Goal: Check status: Check status

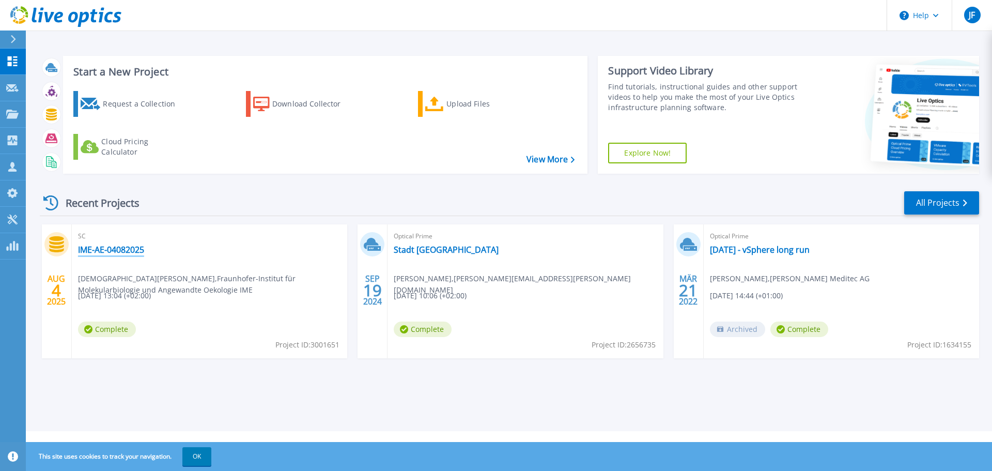
click at [106, 251] on link "IME-AE-04082025" at bounding box center [111, 249] width 66 height 10
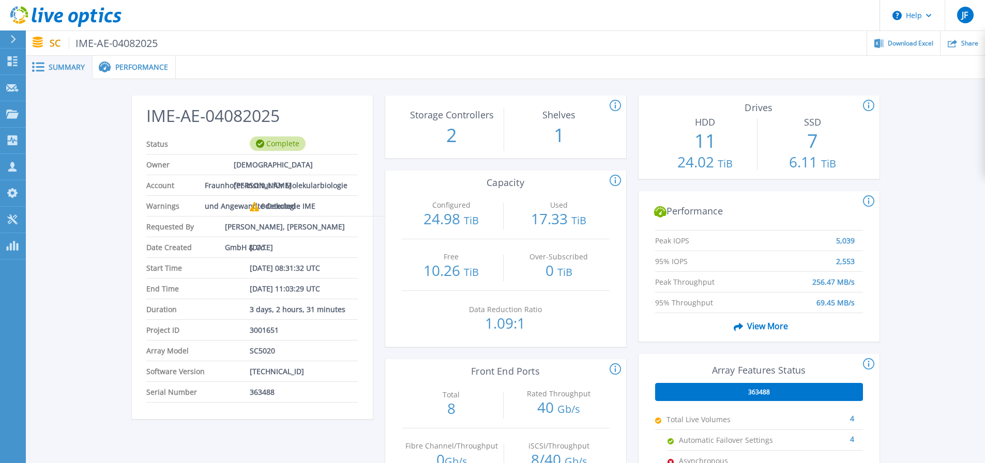
click at [130, 67] on span "Performance" at bounding box center [141, 67] width 53 height 7
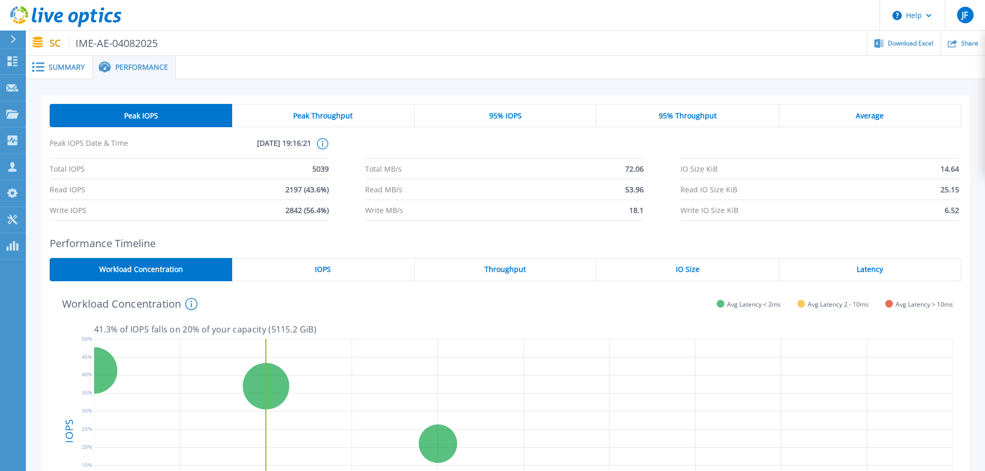
click at [882, 267] on span "Latency" at bounding box center [870, 269] width 26 height 8
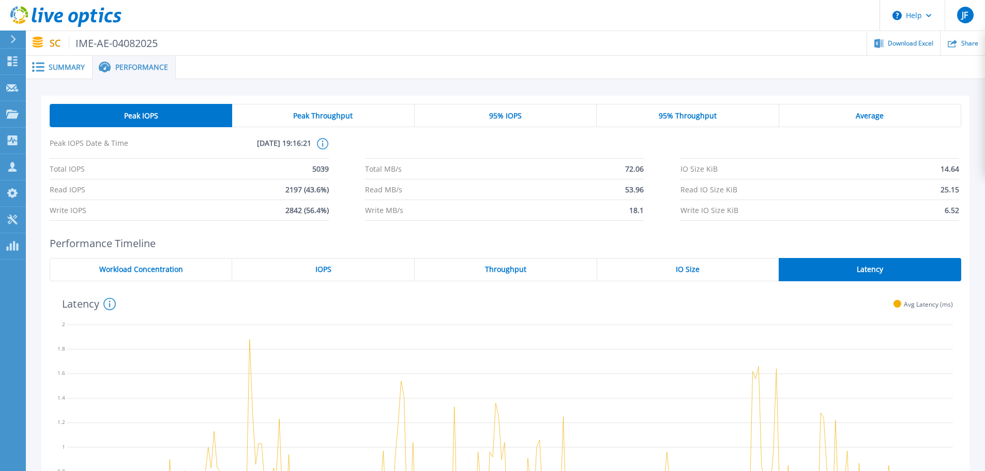
click at [63, 64] on span "Summary" at bounding box center [67, 67] width 36 height 7
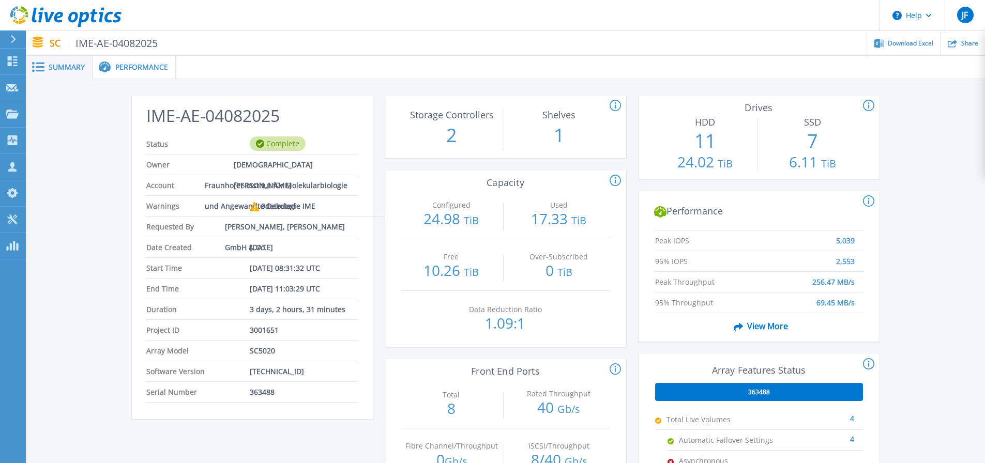
click at [140, 64] on span "Performance" at bounding box center [141, 67] width 53 height 7
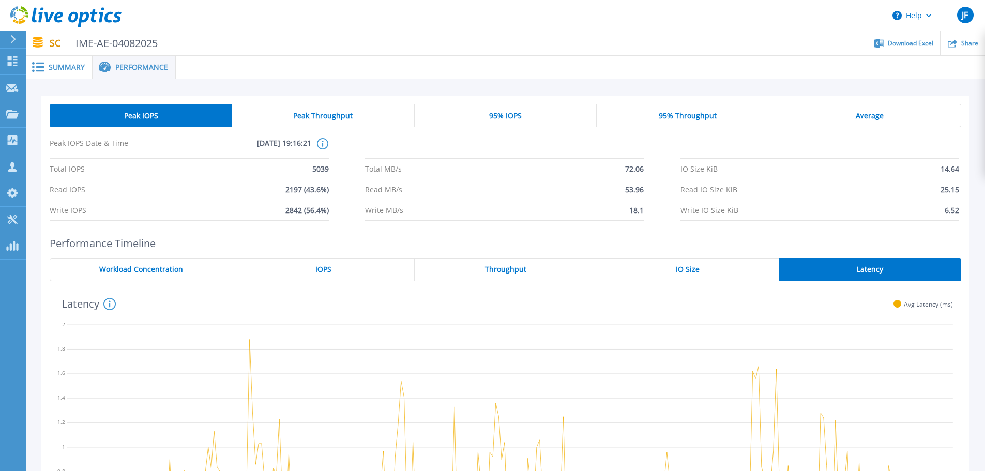
click at [308, 272] on div "IOPS" at bounding box center [323, 269] width 182 height 23
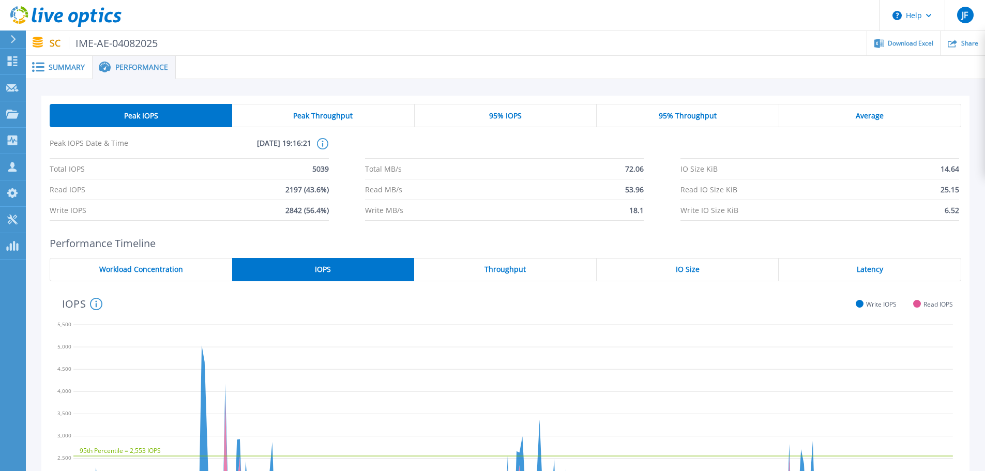
click at [54, 68] on span "Summary" at bounding box center [67, 67] width 36 height 7
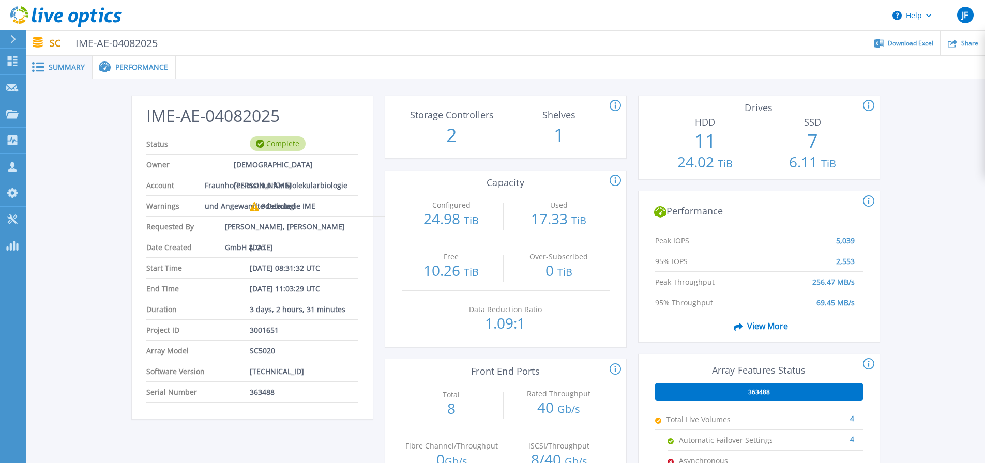
click at [868, 106] on icon at bounding box center [868, 106] width 11 height 12
click at [798, 124] on h3 "SSD" at bounding box center [812, 122] width 100 height 11
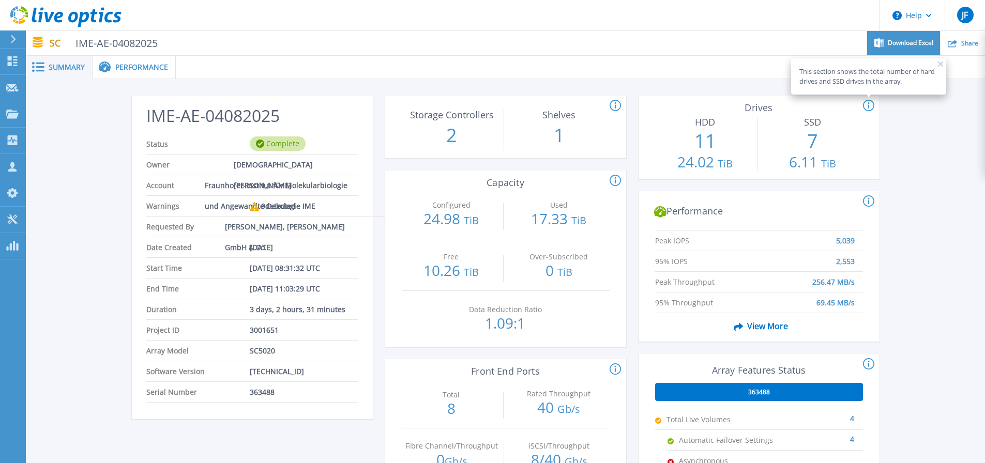
click at [896, 41] on span "Download Excel" at bounding box center [910, 43] width 45 height 6
